Goal: Transaction & Acquisition: Purchase product/service

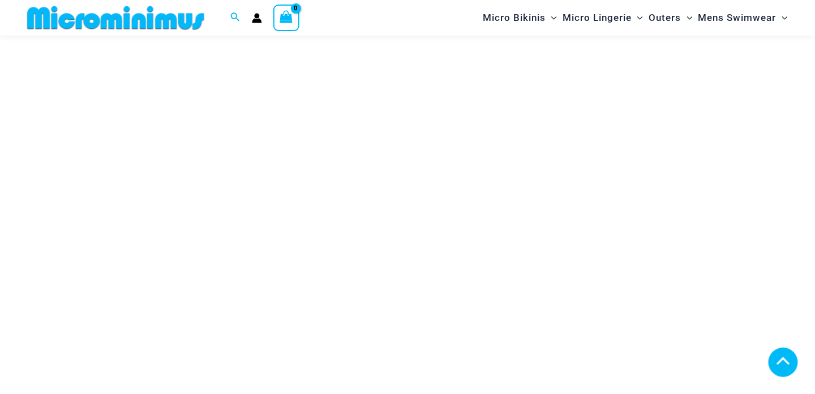
scroll to position [838, 0]
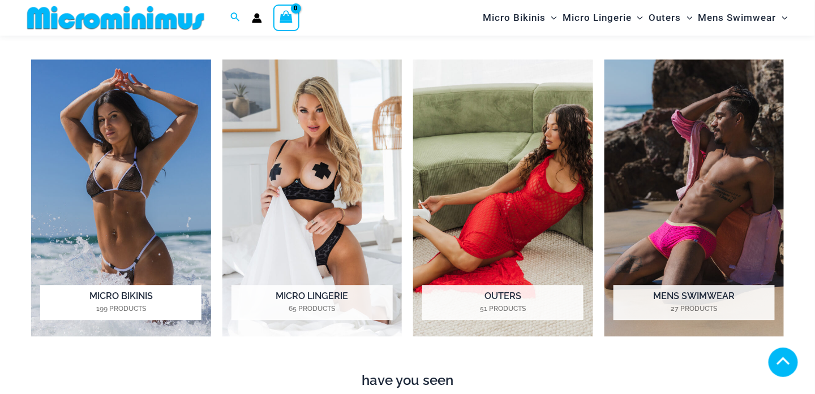
click at [139, 243] on img "Visit product category Micro Bikinis" at bounding box center [121, 198] width 180 height 278
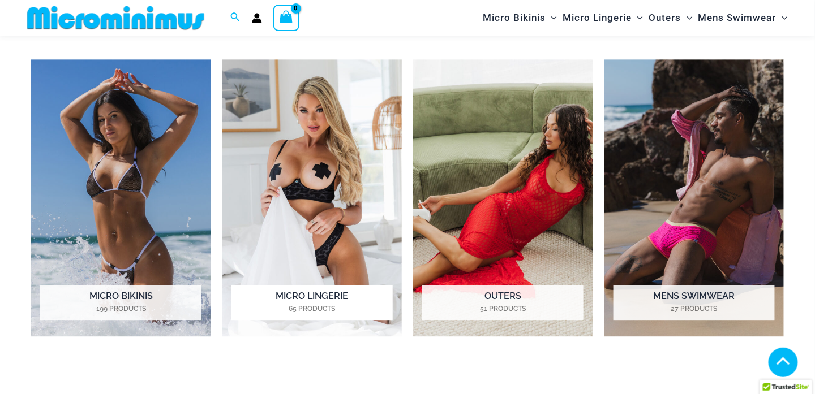
click at [330, 182] on img "Visit product category Micro Lingerie" at bounding box center [312, 198] width 180 height 278
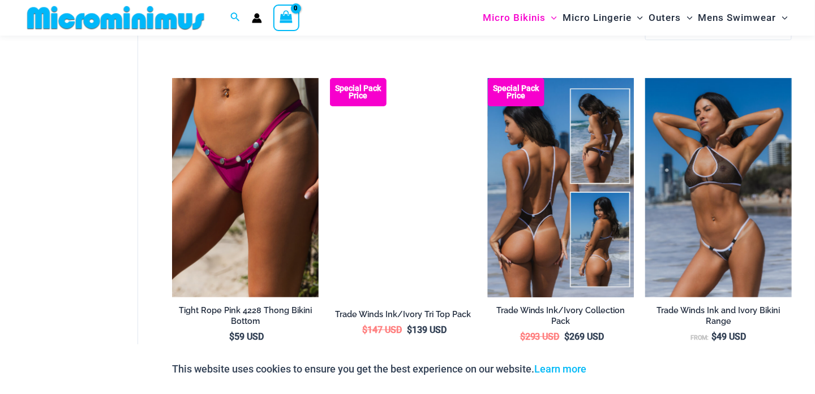
scroll to position [1357, 0]
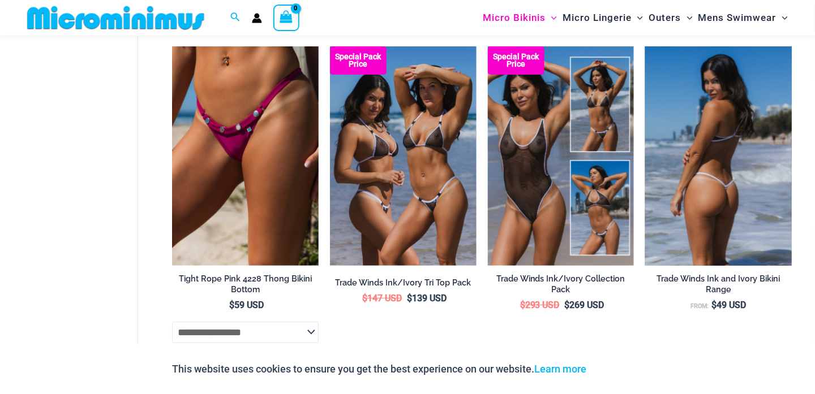
click at [734, 195] on img at bounding box center [718, 156] width 147 height 220
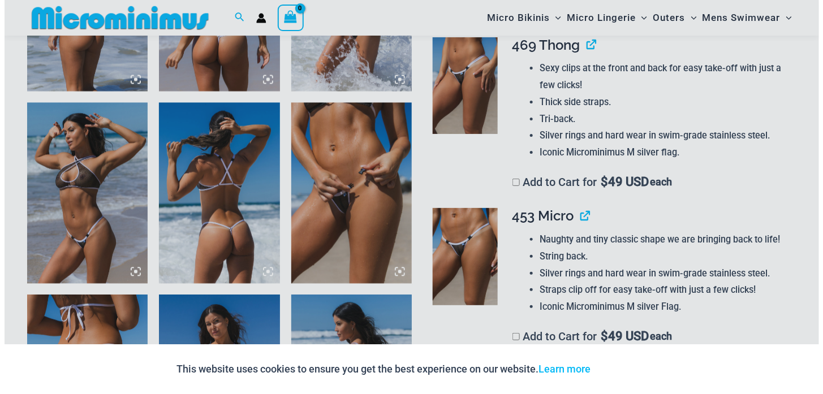
scroll to position [788, 0]
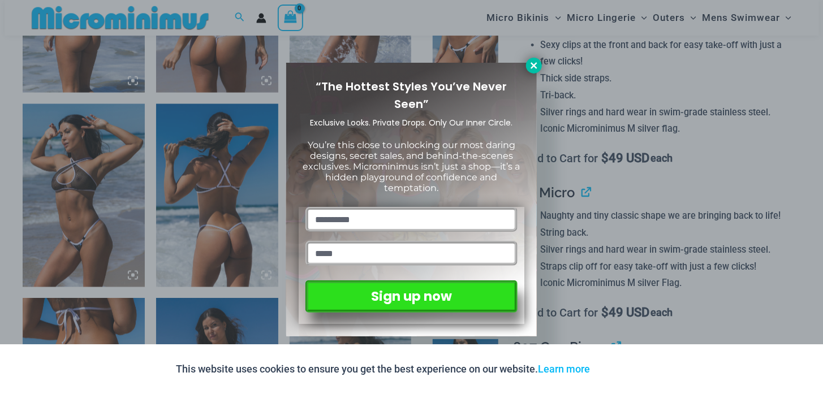
click at [535, 68] on icon at bounding box center [534, 66] width 10 height 10
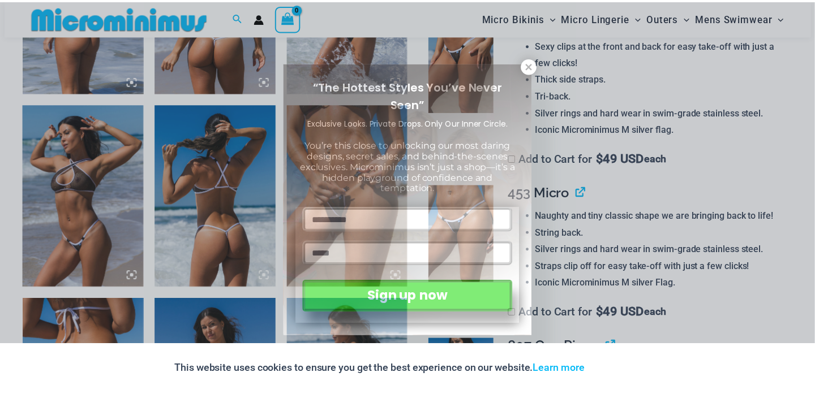
scroll to position [781, 0]
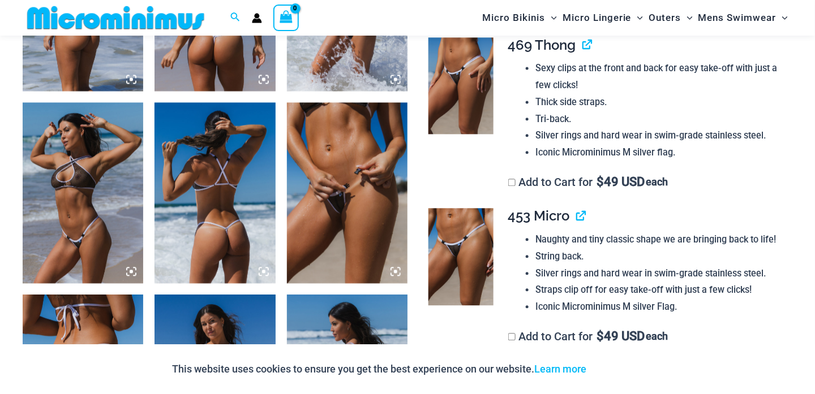
click at [83, 221] on img at bounding box center [83, 192] width 121 height 181
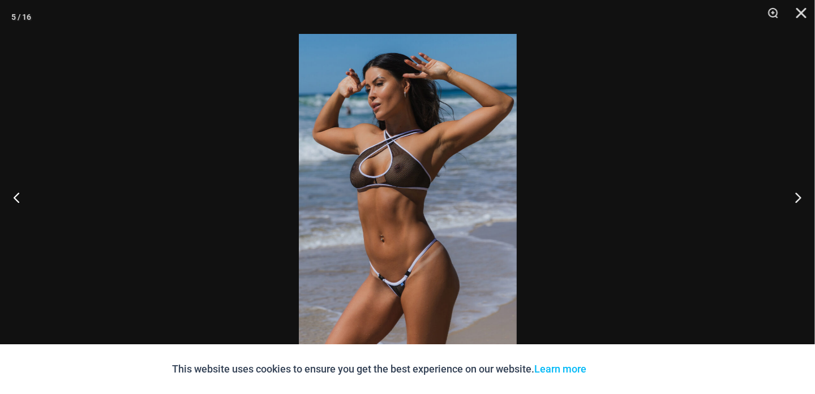
click at [389, 180] on img at bounding box center [408, 197] width 218 height 326
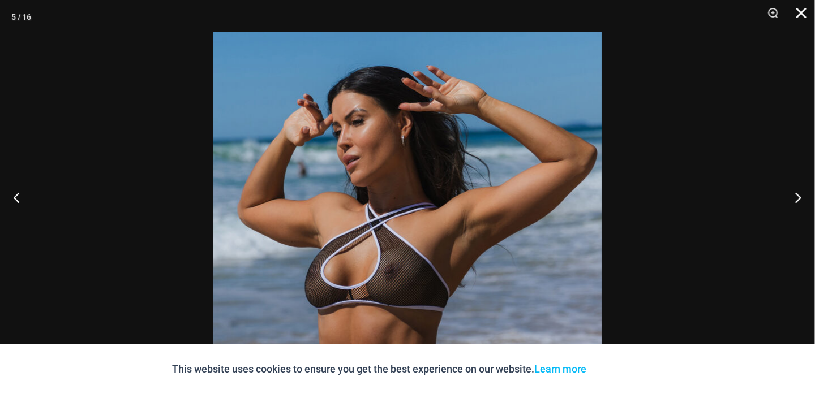
click at [799, 15] on button "Close" at bounding box center [797, 17] width 28 height 34
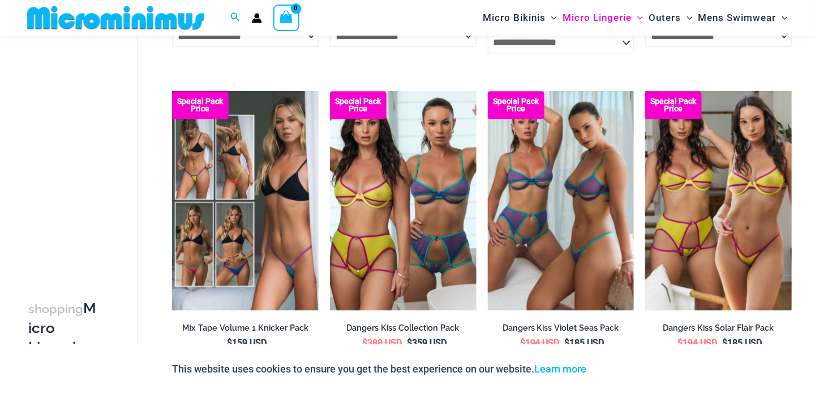
scroll to position [2253, 0]
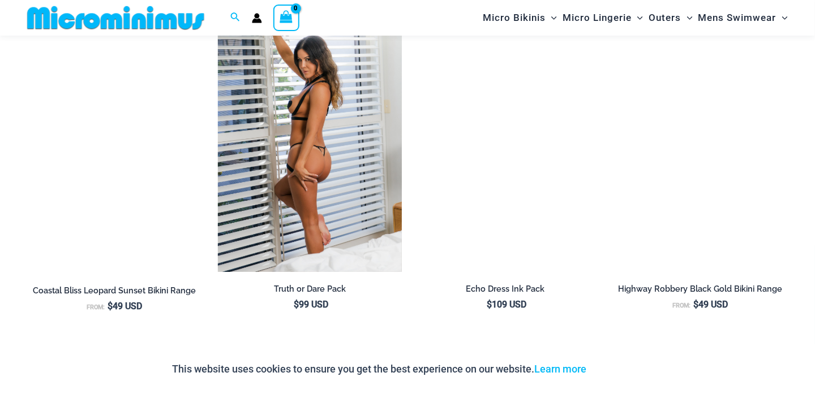
scroll to position [1374, 0]
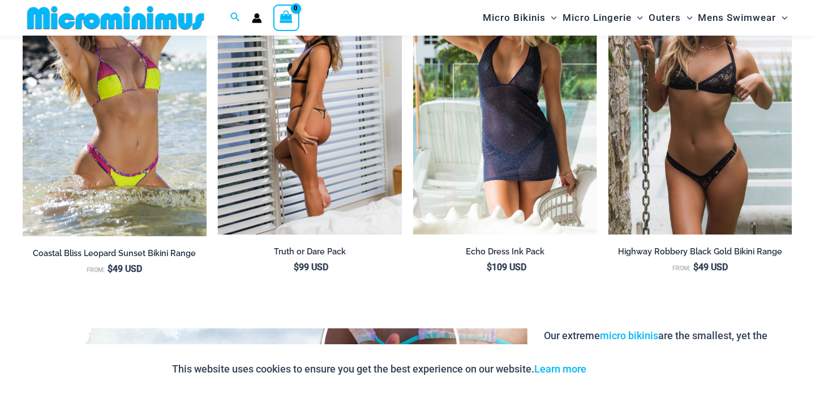
click at [352, 148] on img at bounding box center [310, 97] width 184 height 276
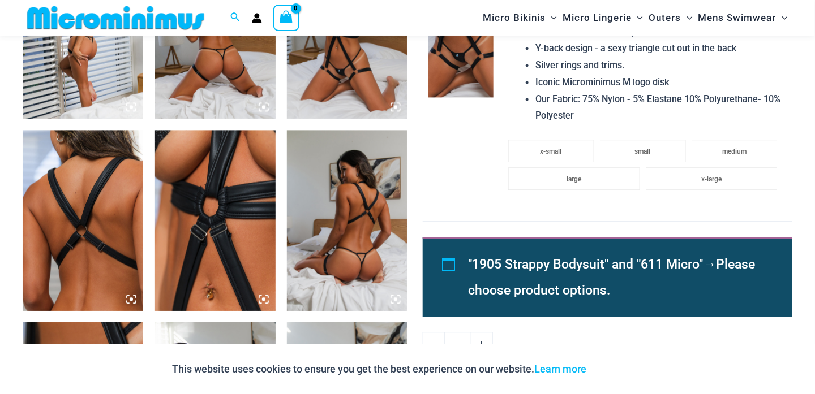
scroll to position [668, 0]
